Goal: Navigation & Orientation: Find specific page/section

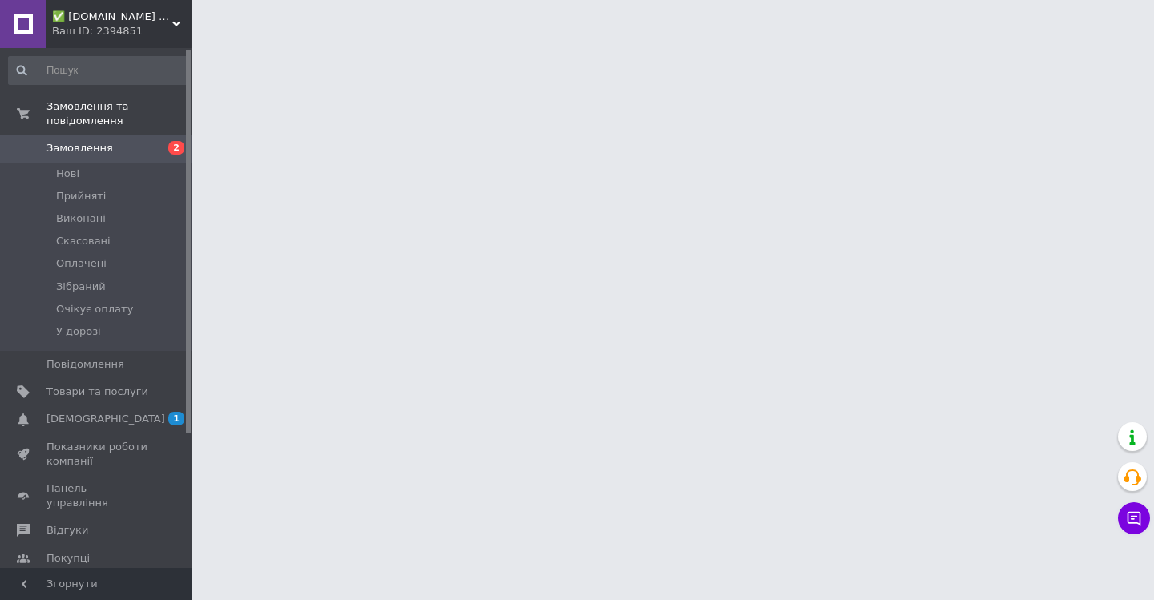
click at [167, 13] on span "✅ [DOMAIN_NAME] ✅ Інтернет-магазин чаю" at bounding box center [112, 17] width 120 height 14
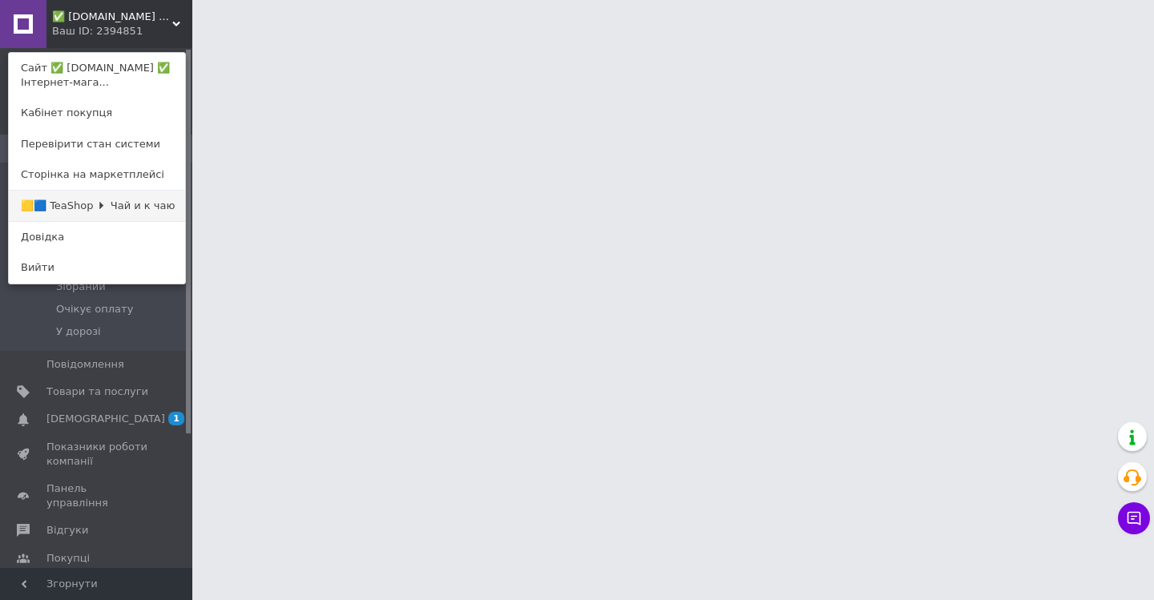
click at [82, 207] on link "🟨🟦 TeaShop 🞂 Чай и к чаю" at bounding box center [97, 206] width 176 height 30
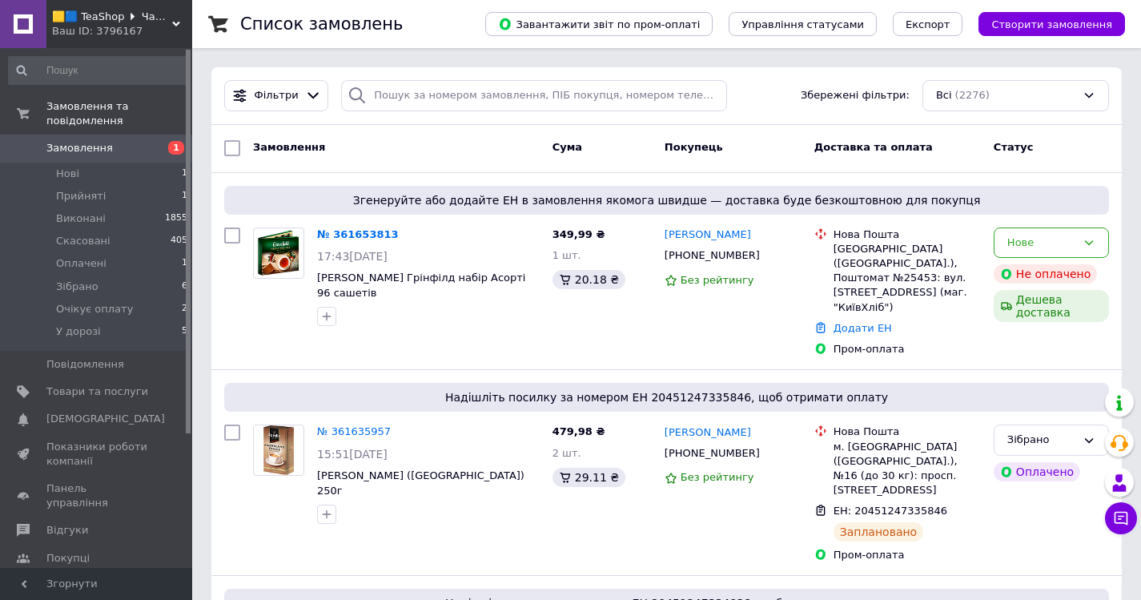
click at [159, 14] on span "🟨🟦 TeaShop 🞂 Чай та до чаю" at bounding box center [112, 17] width 120 height 14
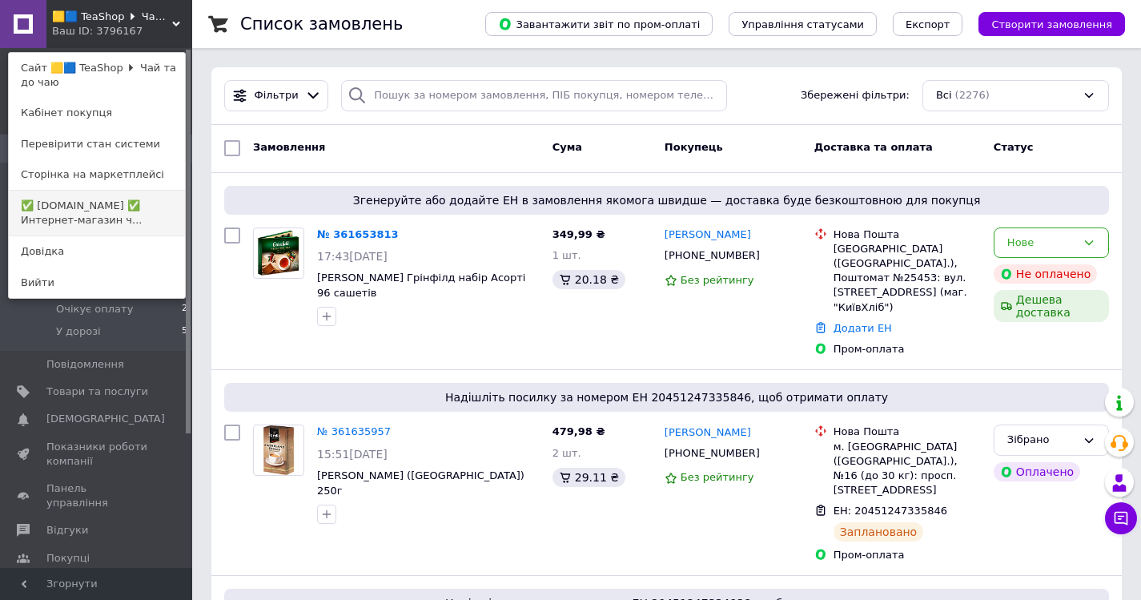
click at [77, 216] on link "✅ [DOMAIN_NAME] ✅ Интернет-магазин ч..." at bounding box center [97, 213] width 176 height 45
